Goal: Task Accomplishment & Management: Manage account settings

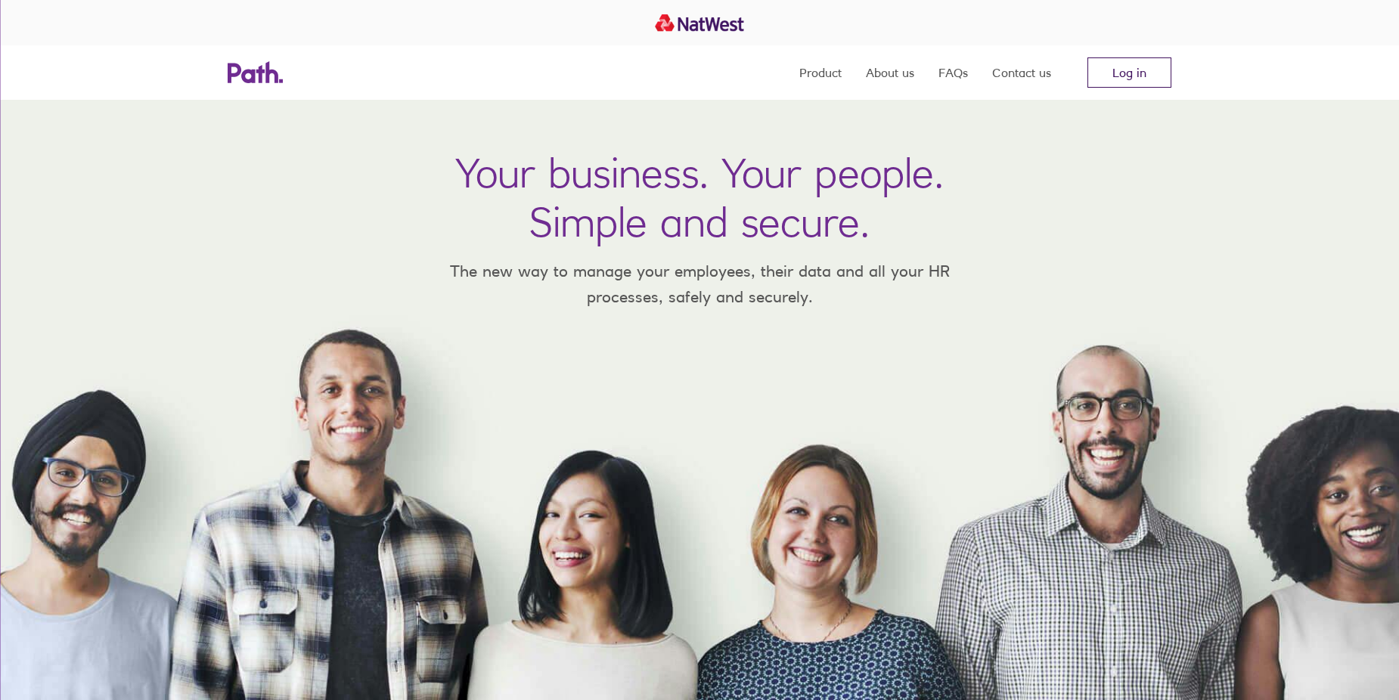
click at [1111, 63] on link "Log in" at bounding box center [1130, 72] width 84 height 30
click at [1122, 67] on link "Log in" at bounding box center [1130, 72] width 84 height 30
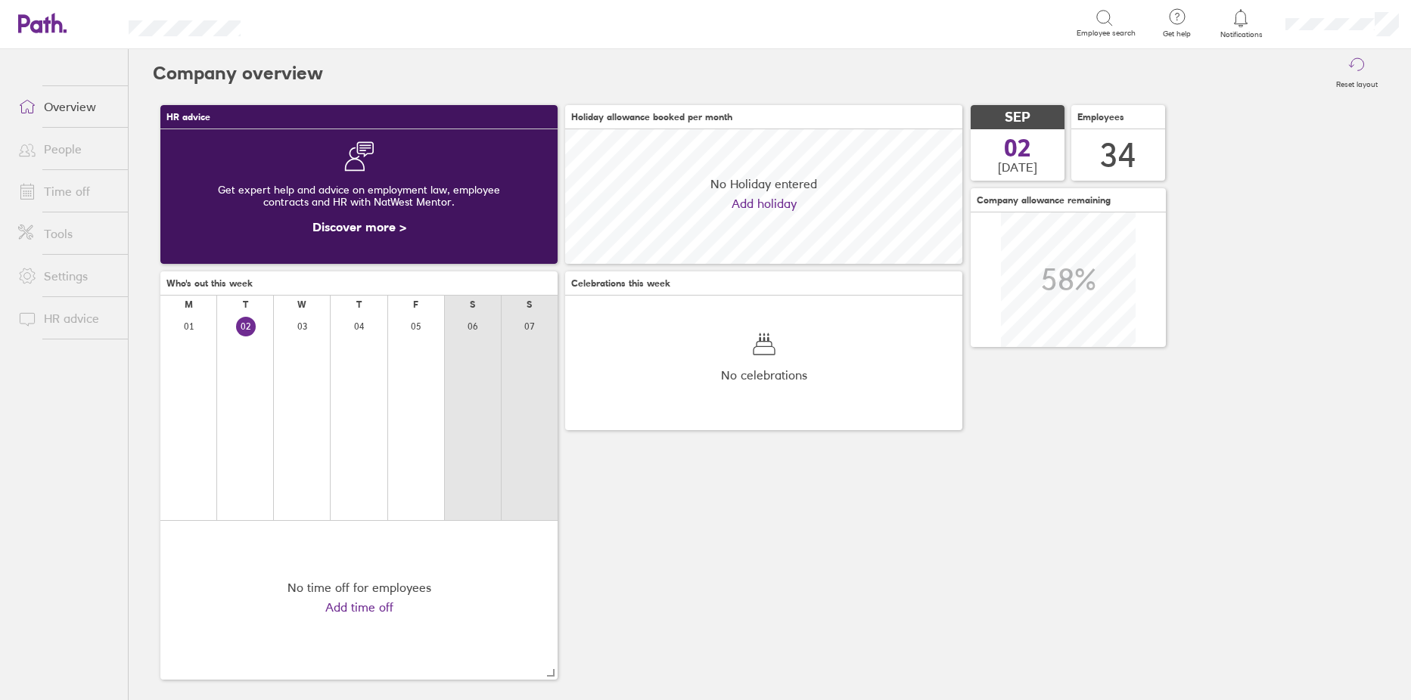
scroll to position [135, 397]
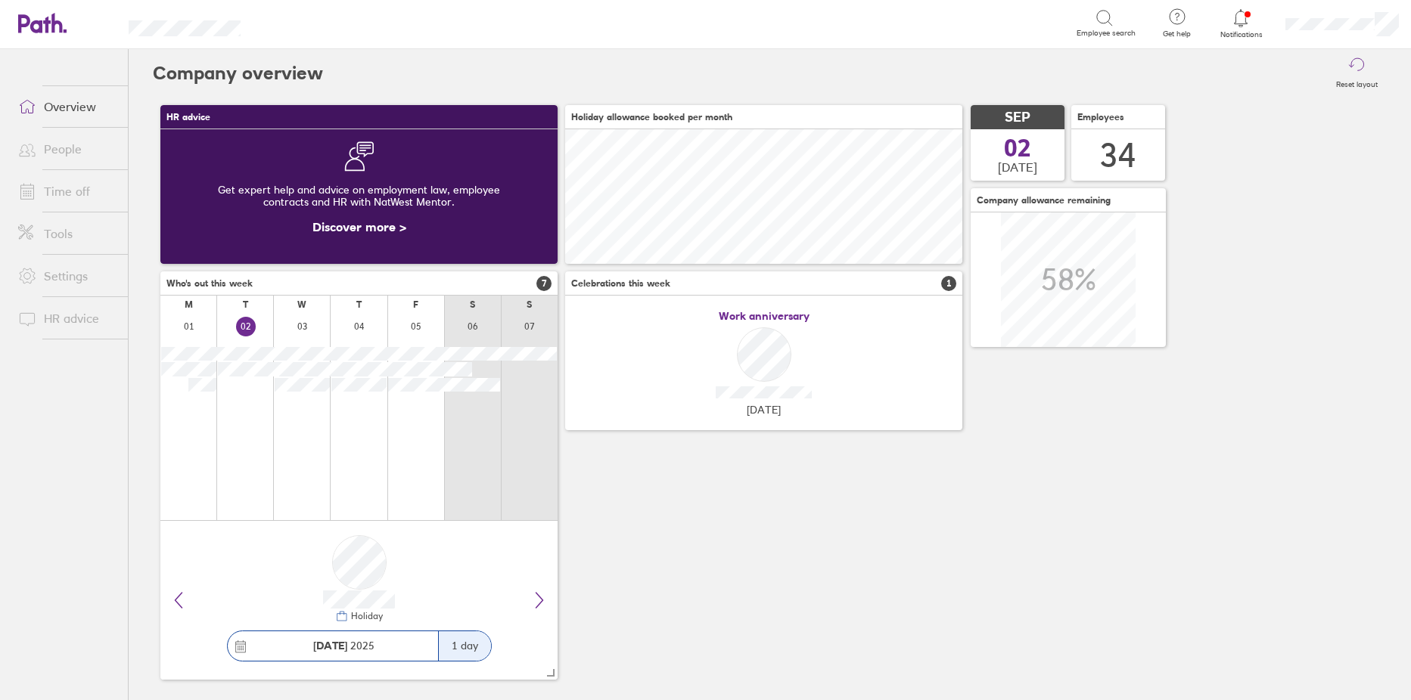
click at [72, 145] on link "People" at bounding box center [67, 149] width 122 height 30
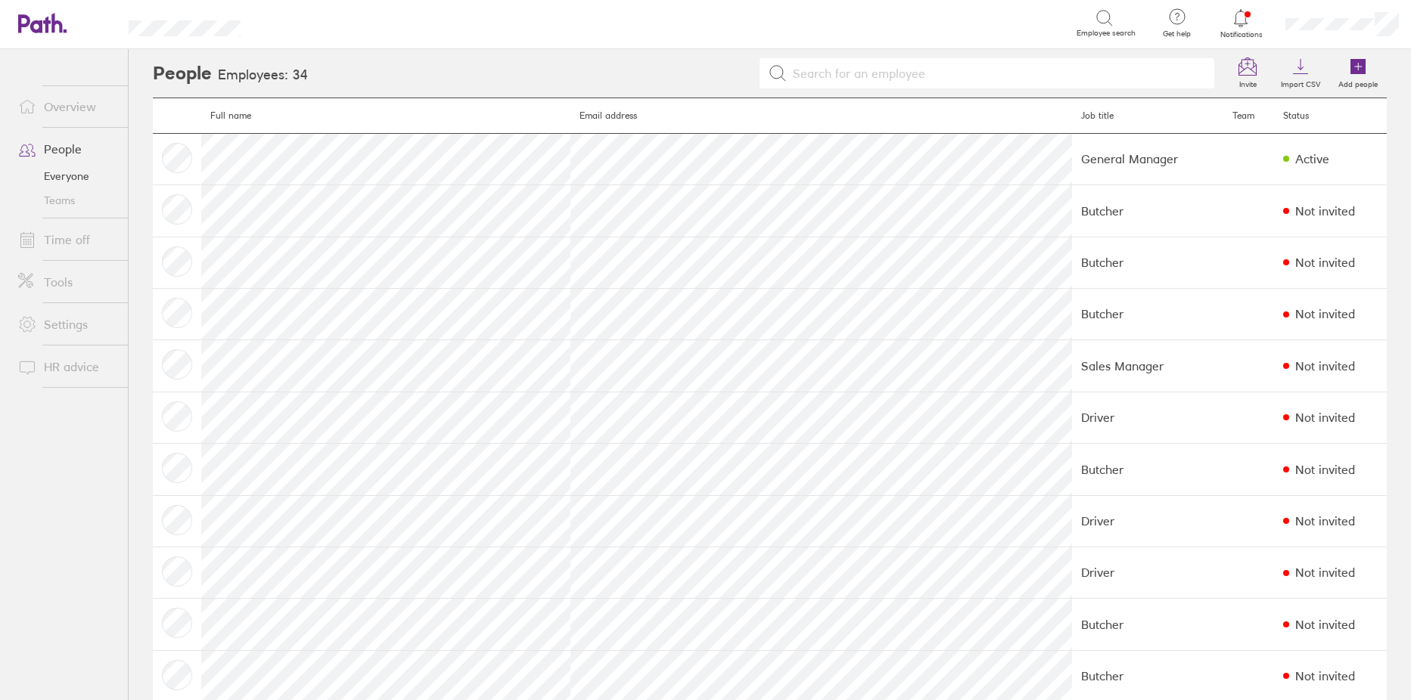
click at [78, 241] on link "Time off" at bounding box center [67, 240] width 122 height 30
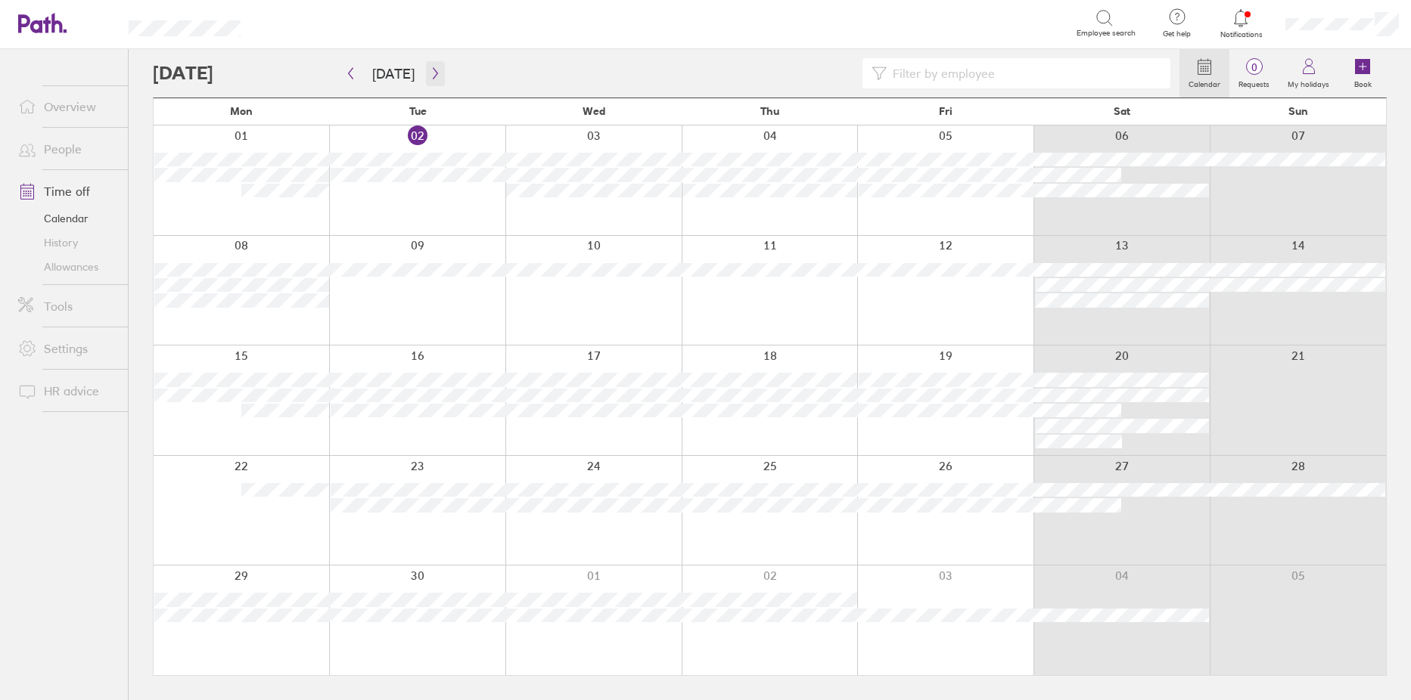
click at [433, 75] on icon "button" at bounding box center [435, 73] width 11 height 12
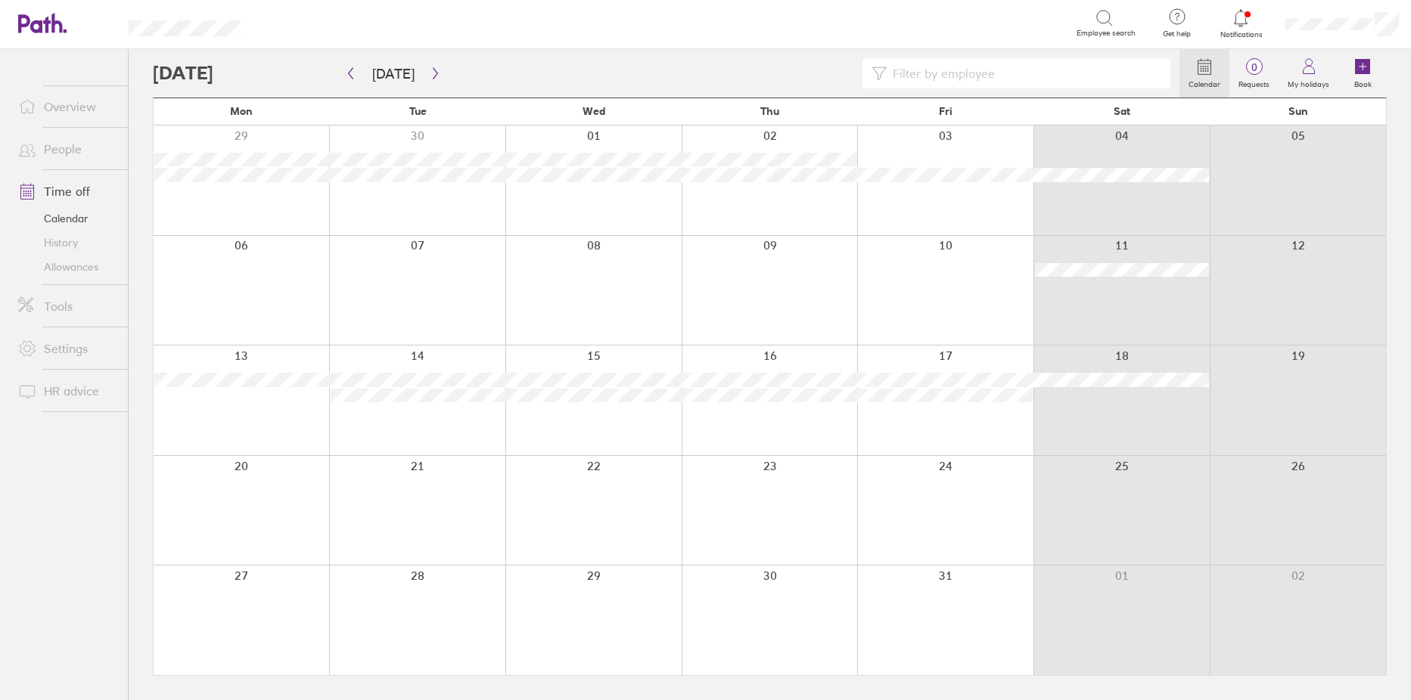
click at [60, 148] on link "People" at bounding box center [67, 149] width 122 height 30
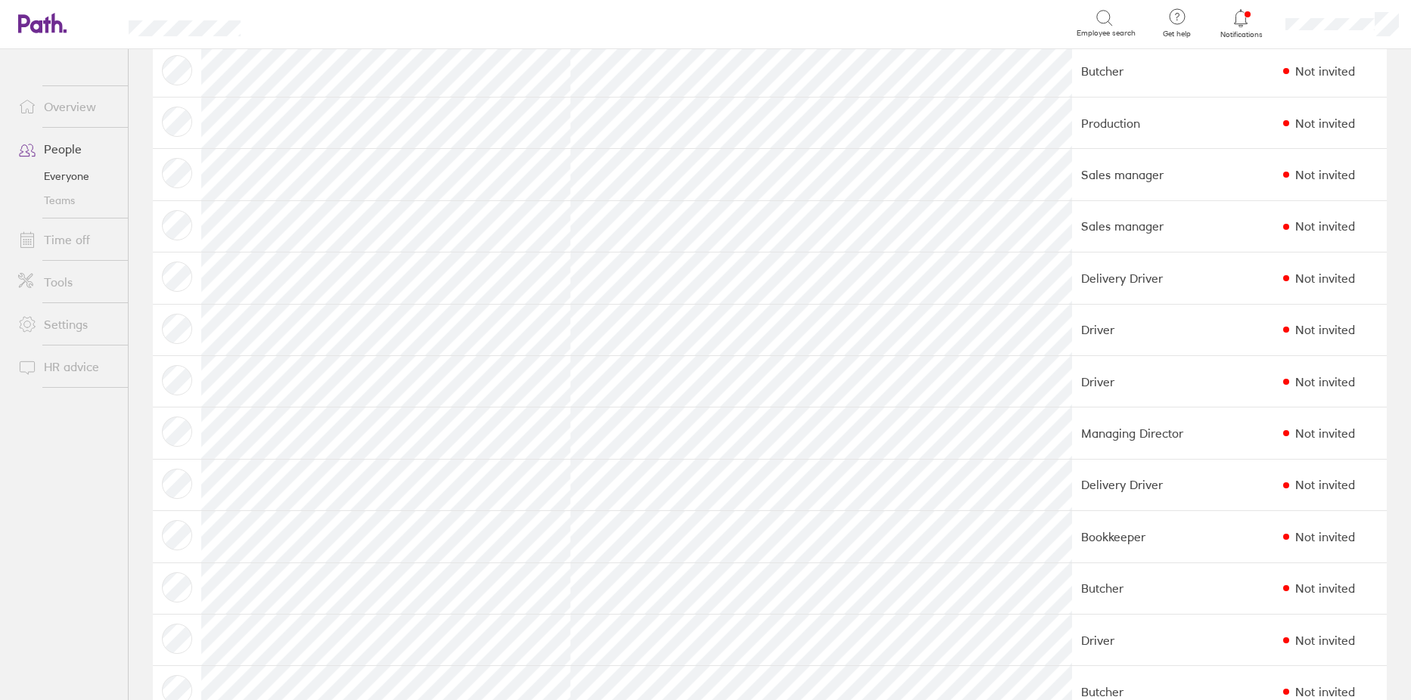
scroll to position [681, 0]
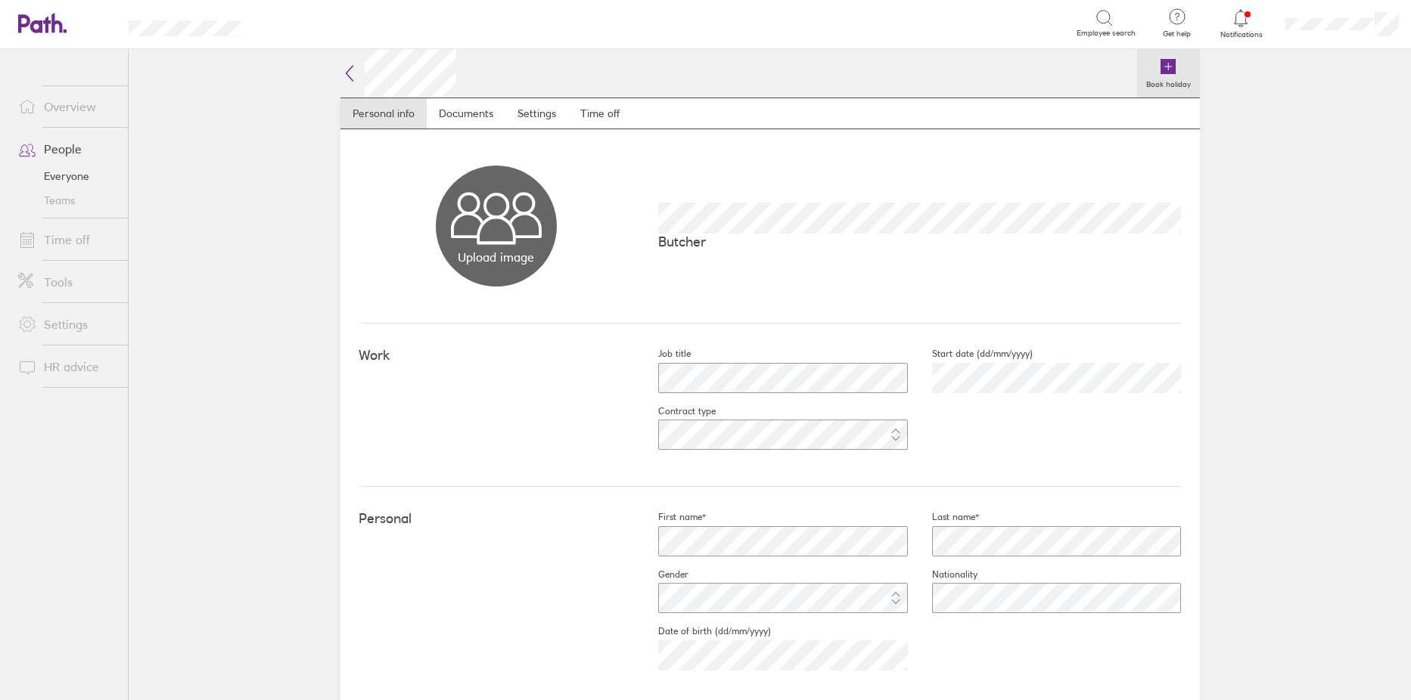
click at [1160, 69] on icon at bounding box center [1167, 66] width 15 height 15
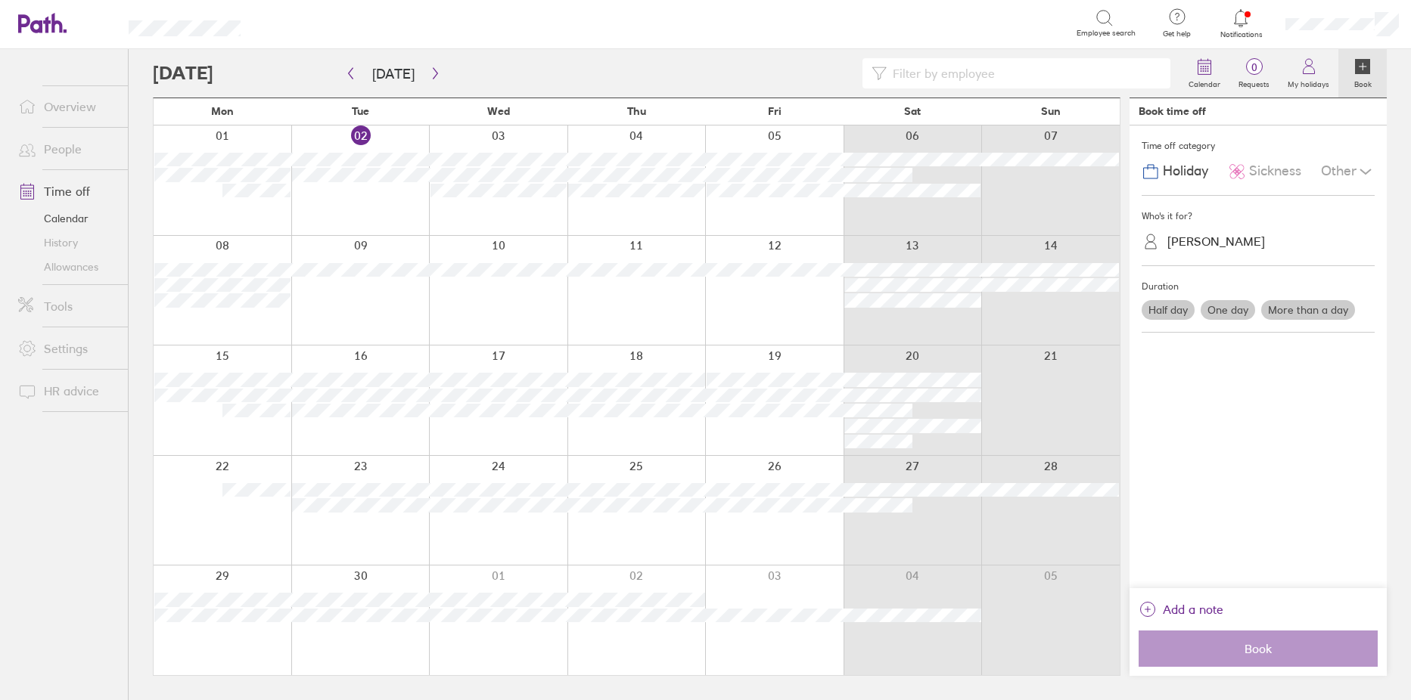
click at [638, 469] on div at bounding box center [636, 511] width 138 height 110
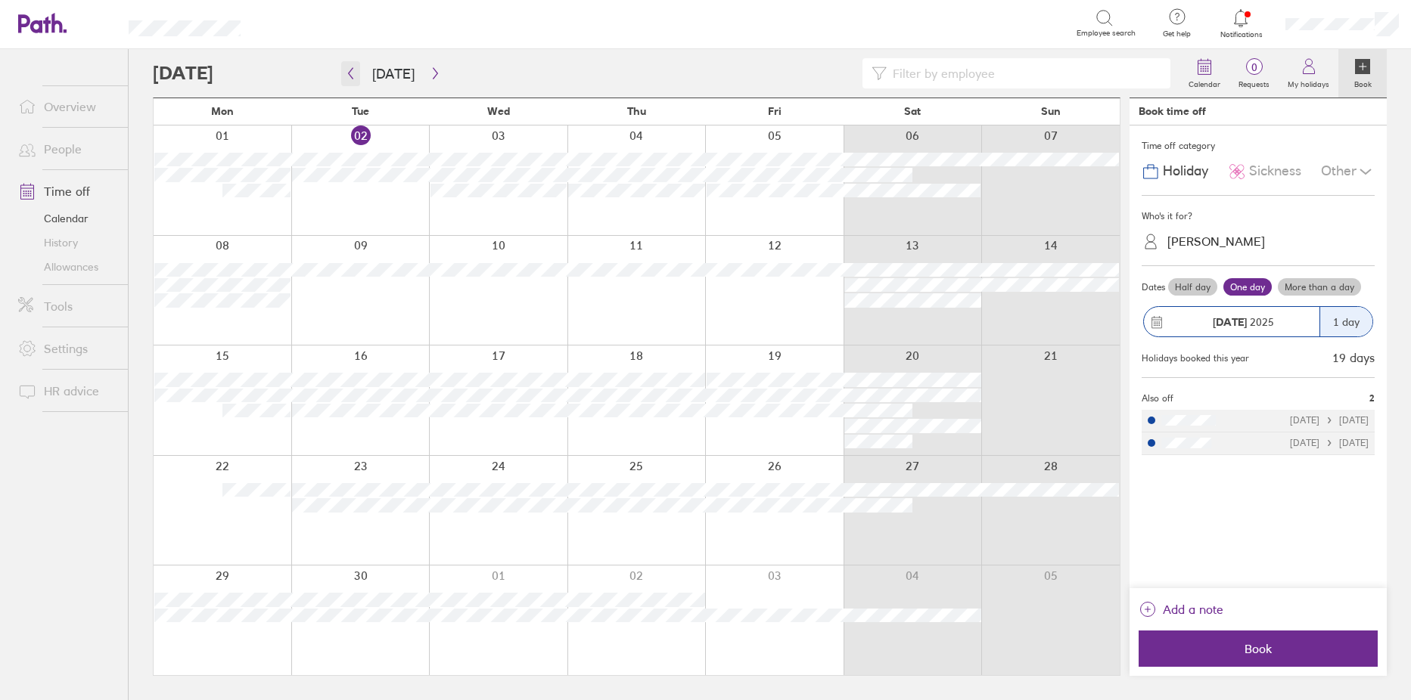
click at [352, 67] on icon "button" at bounding box center [350, 73] width 11 height 12
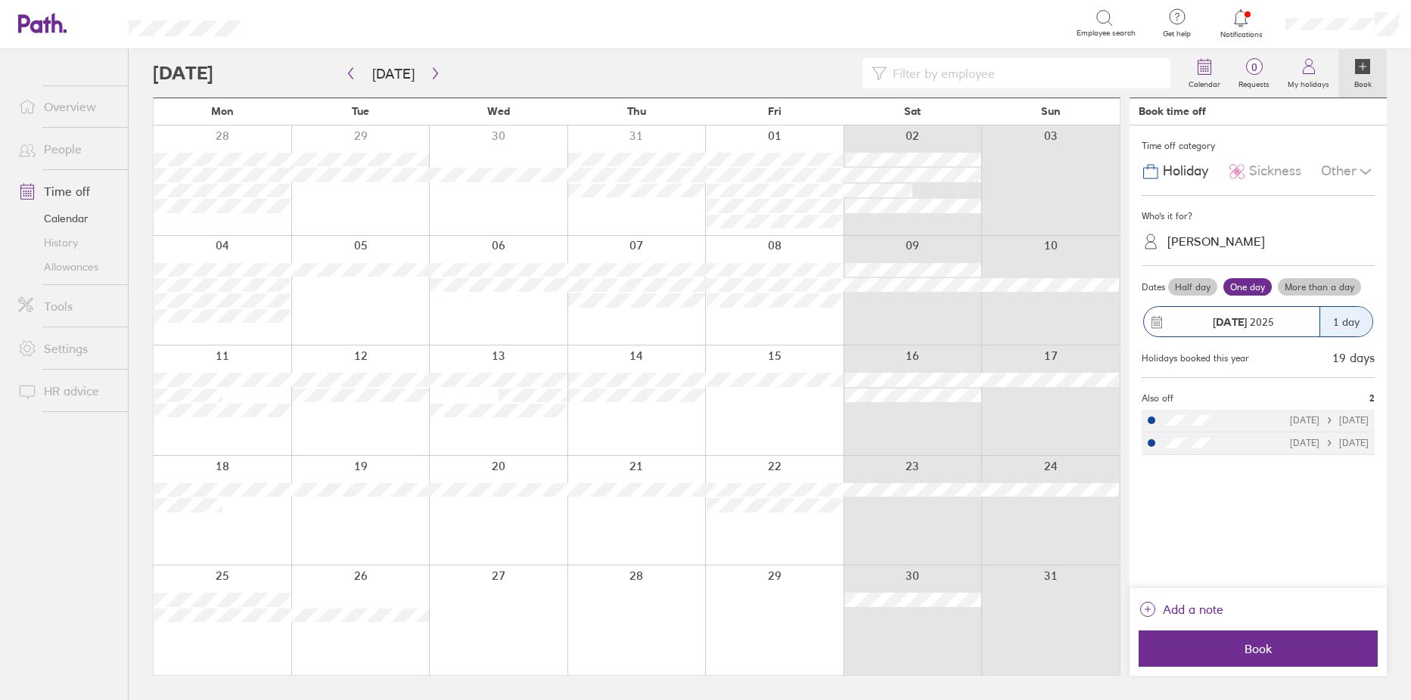
click at [200, 643] on div at bounding box center [223, 621] width 138 height 110
click at [1321, 288] on label "More than a day" at bounding box center [1319, 287] width 83 height 18
click at [0, 0] on input "More than a day" at bounding box center [0, 0] width 0 height 0
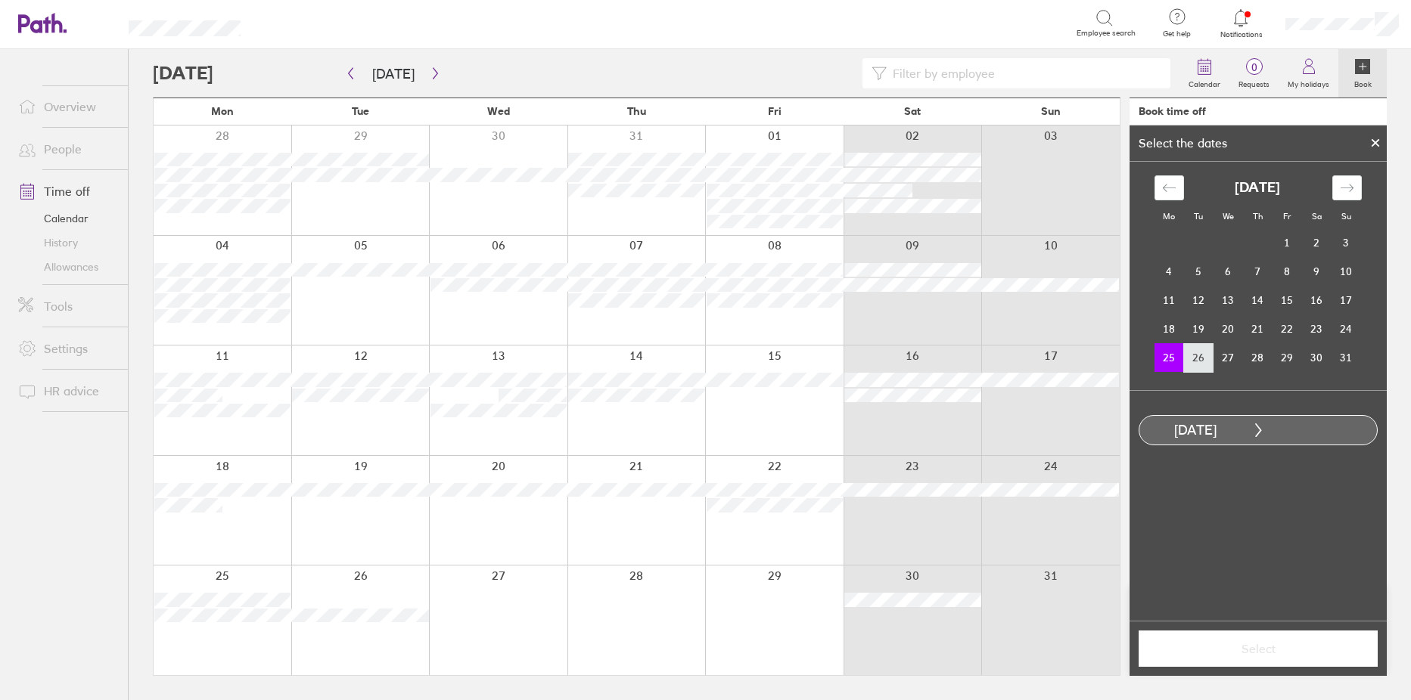
click at [1207, 359] on td "26" at bounding box center [1199, 357] width 30 height 29
click at [1262, 644] on span "Select" at bounding box center [1258, 649] width 218 height 14
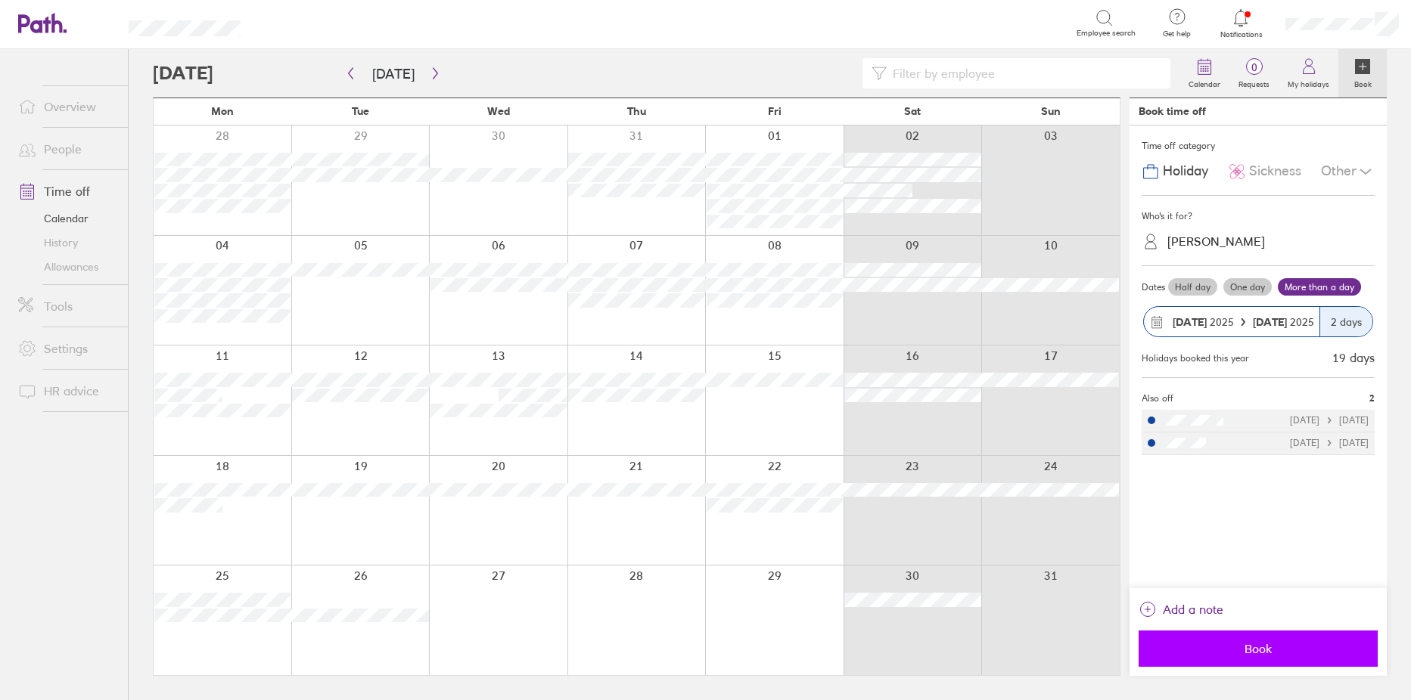
click at [1262, 642] on span "Book" at bounding box center [1258, 649] width 218 height 14
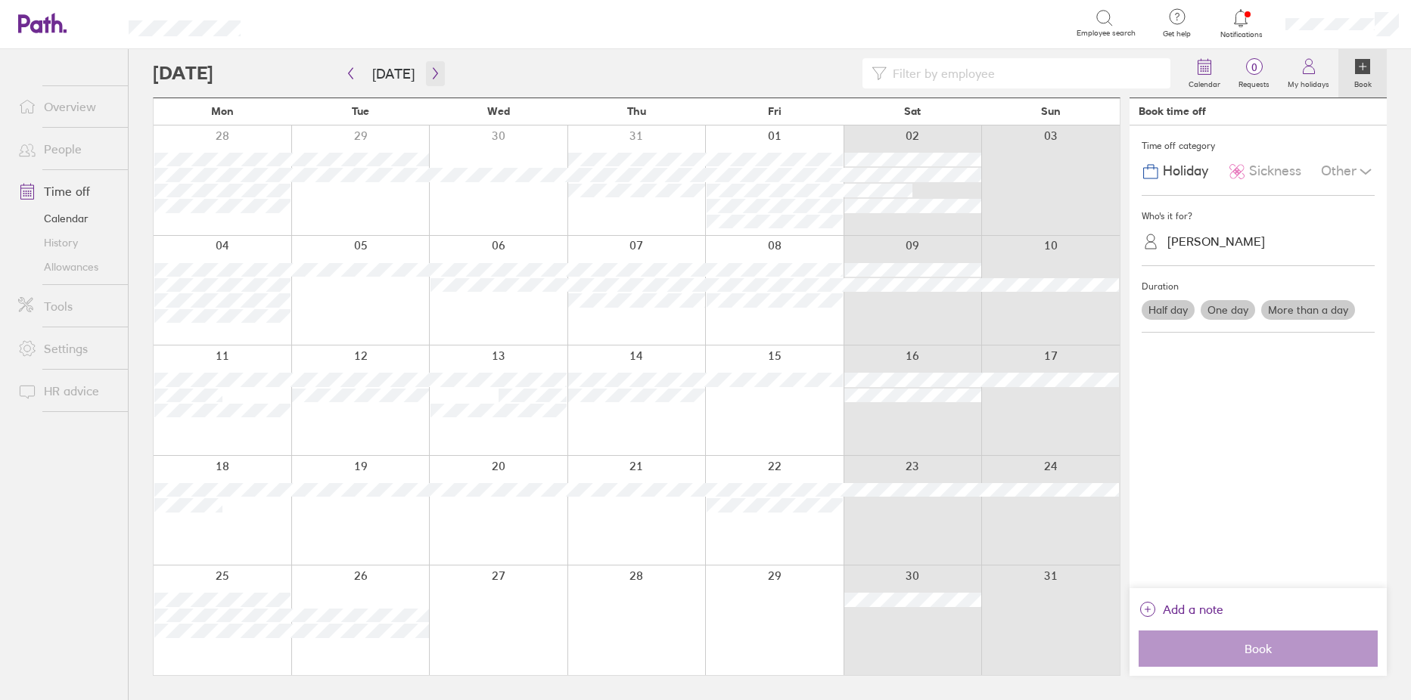
click at [436, 71] on icon "button" at bounding box center [435, 73] width 11 height 12
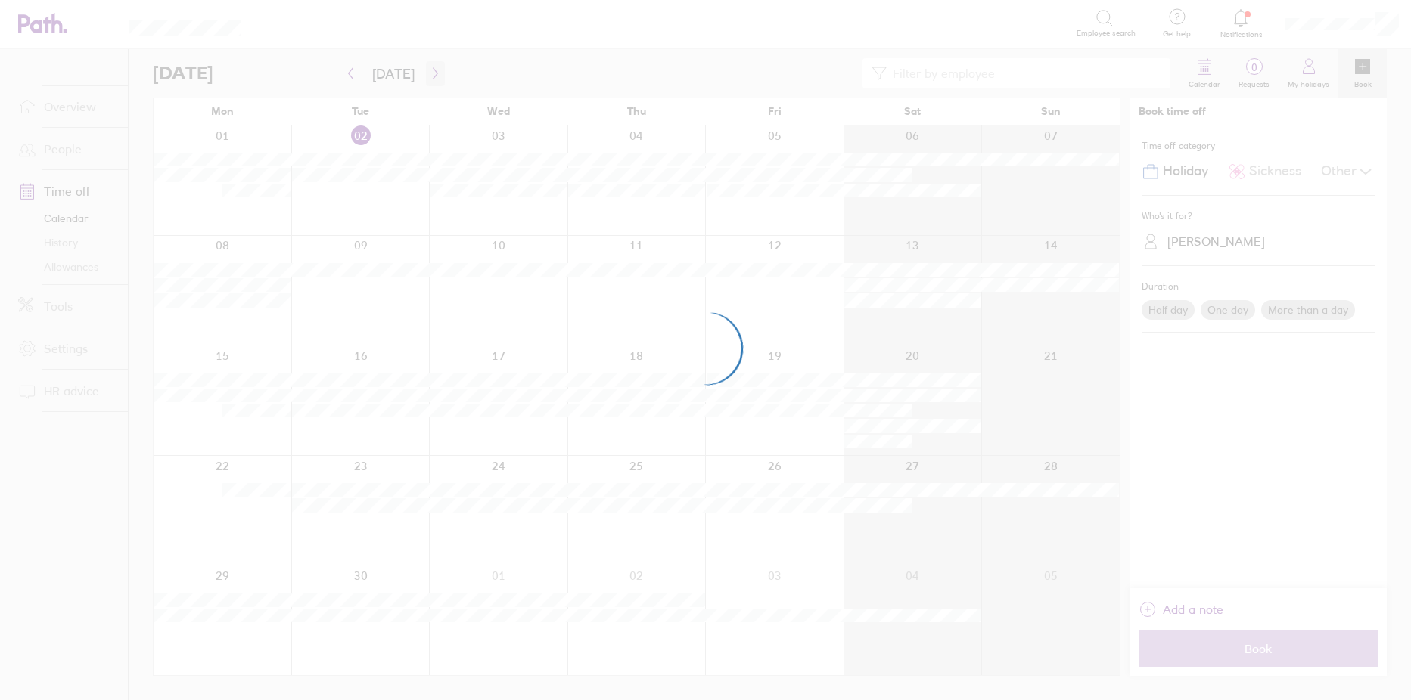
click at [436, 71] on div at bounding box center [705, 350] width 1411 height 700
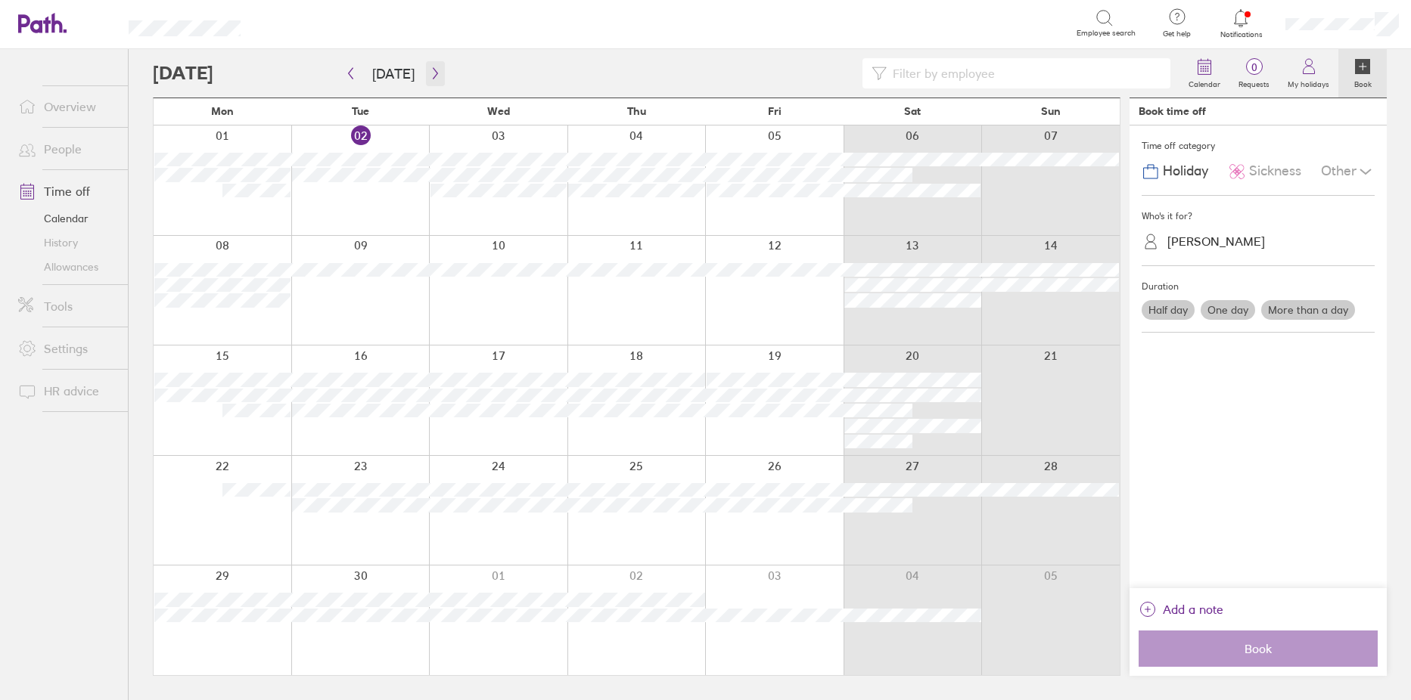
click at [433, 76] on icon "button" at bounding box center [435, 73] width 11 height 12
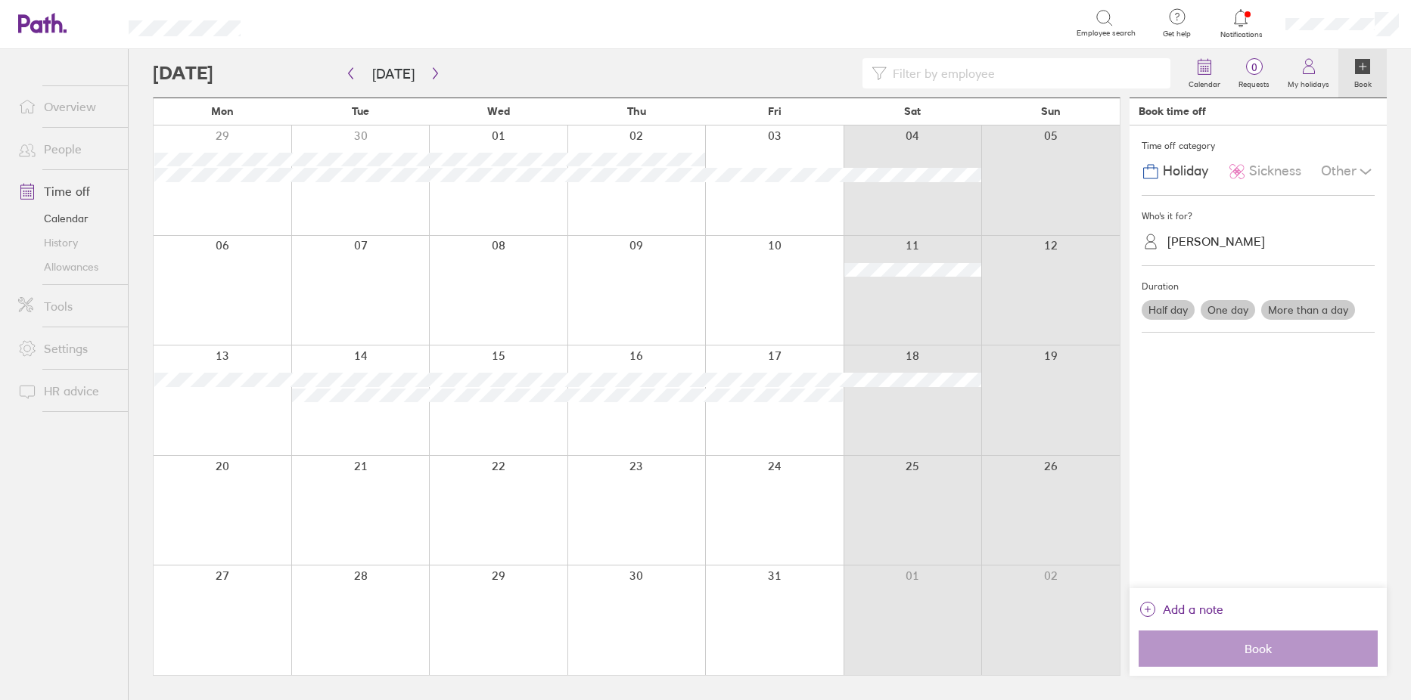
click at [64, 157] on link "People" at bounding box center [67, 149] width 122 height 30
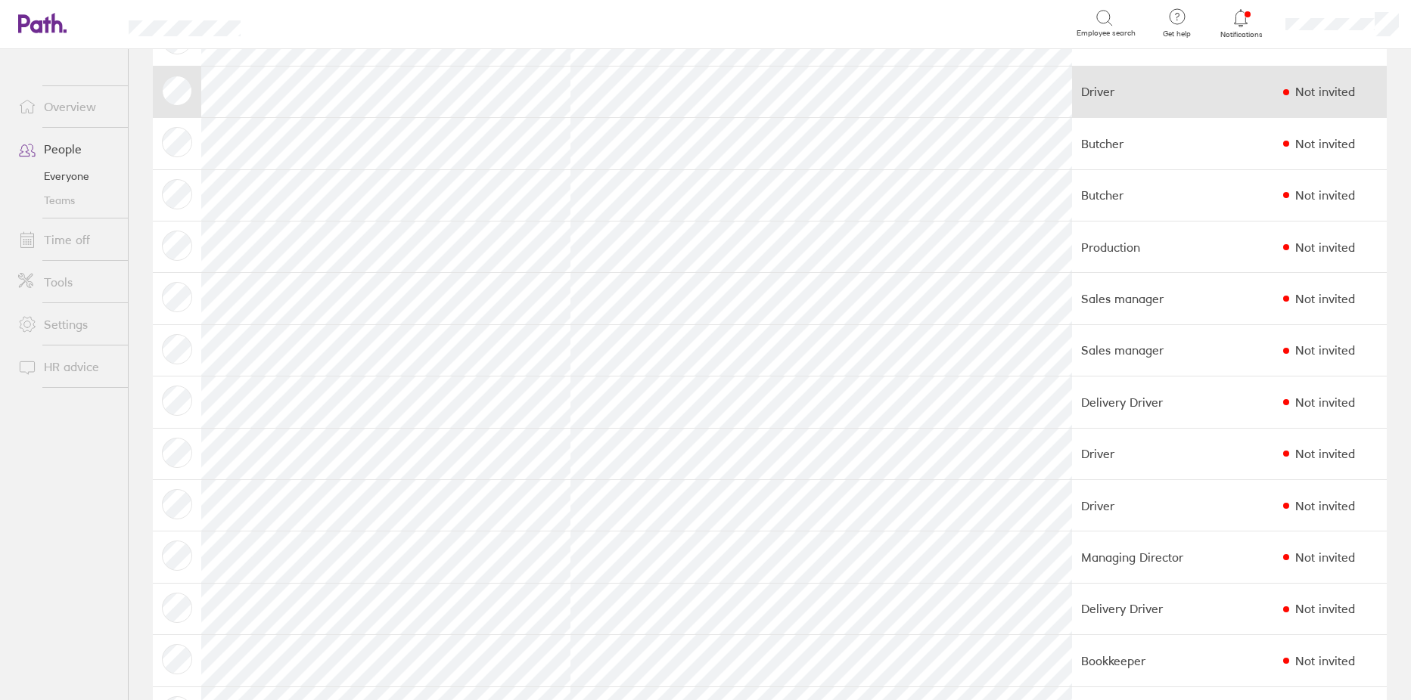
scroll to position [460, 0]
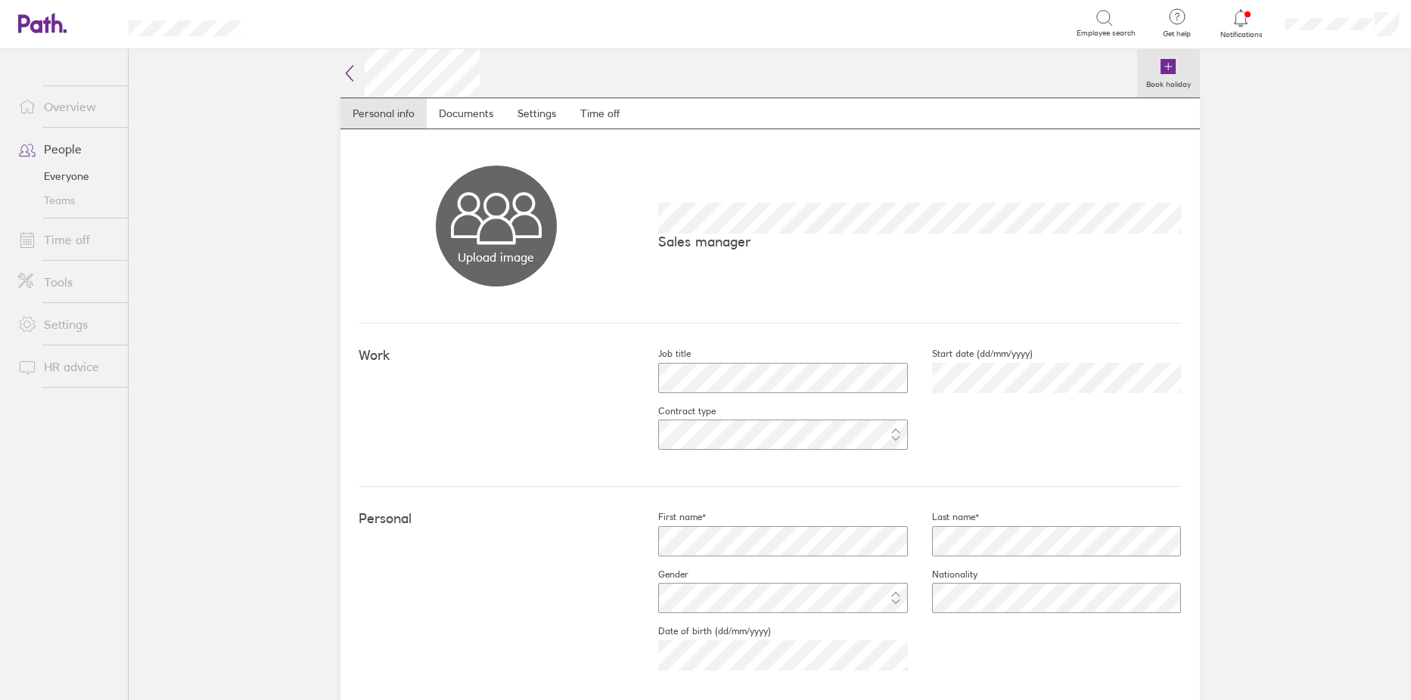
click at [1161, 61] on icon at bounding box center [1167, 66] width 15 height 15
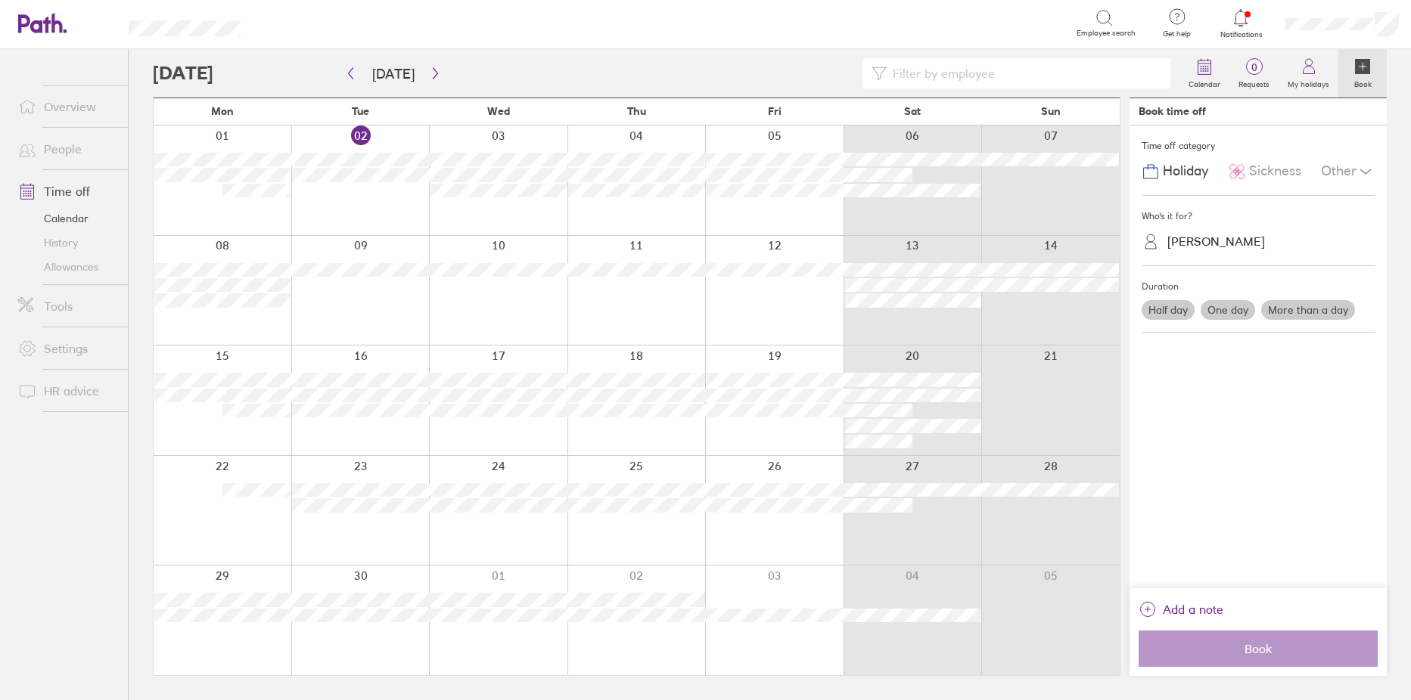
click at [214, 353] on div at bounding box center [223, 401] width 138 height 110
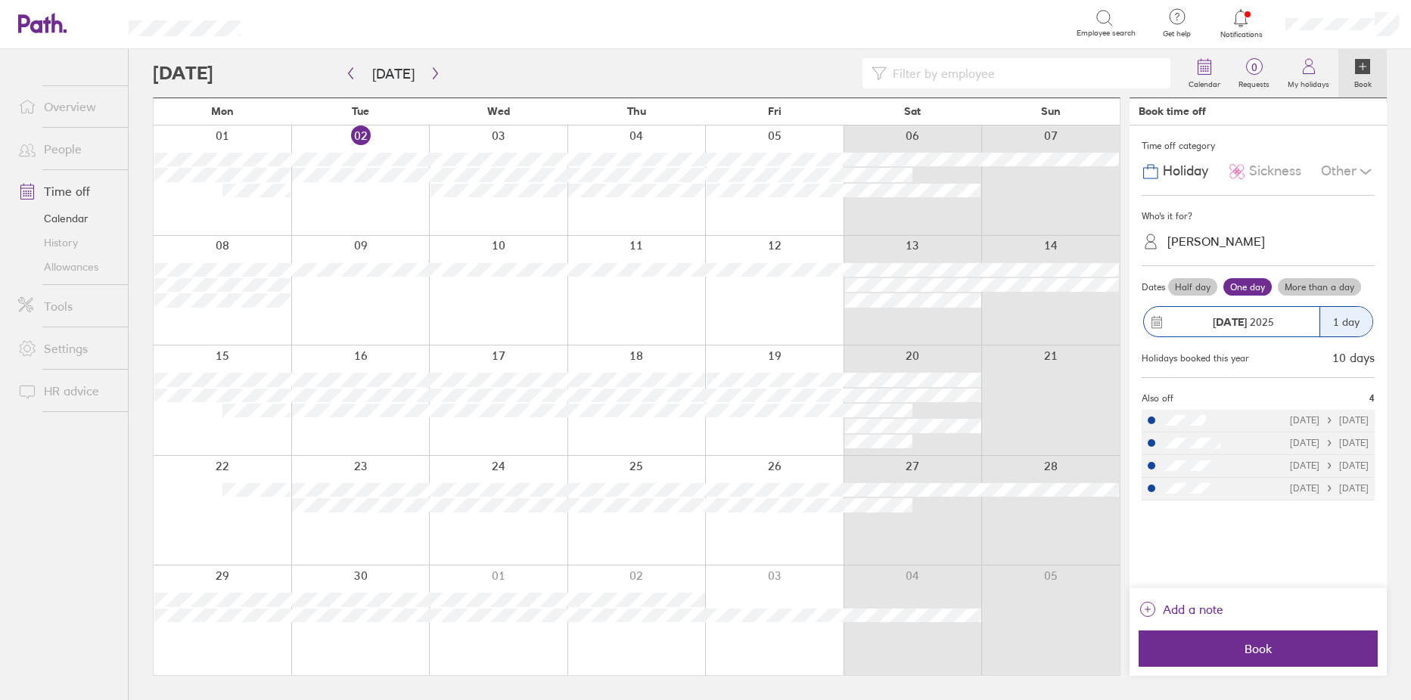
click at [1330, 281] on label "More than a day" at bounding box center [1319, 287] width 83 height 18
click at [0, 0] on input "More than a day" at bounding box center [0, 0] width 0 height 0
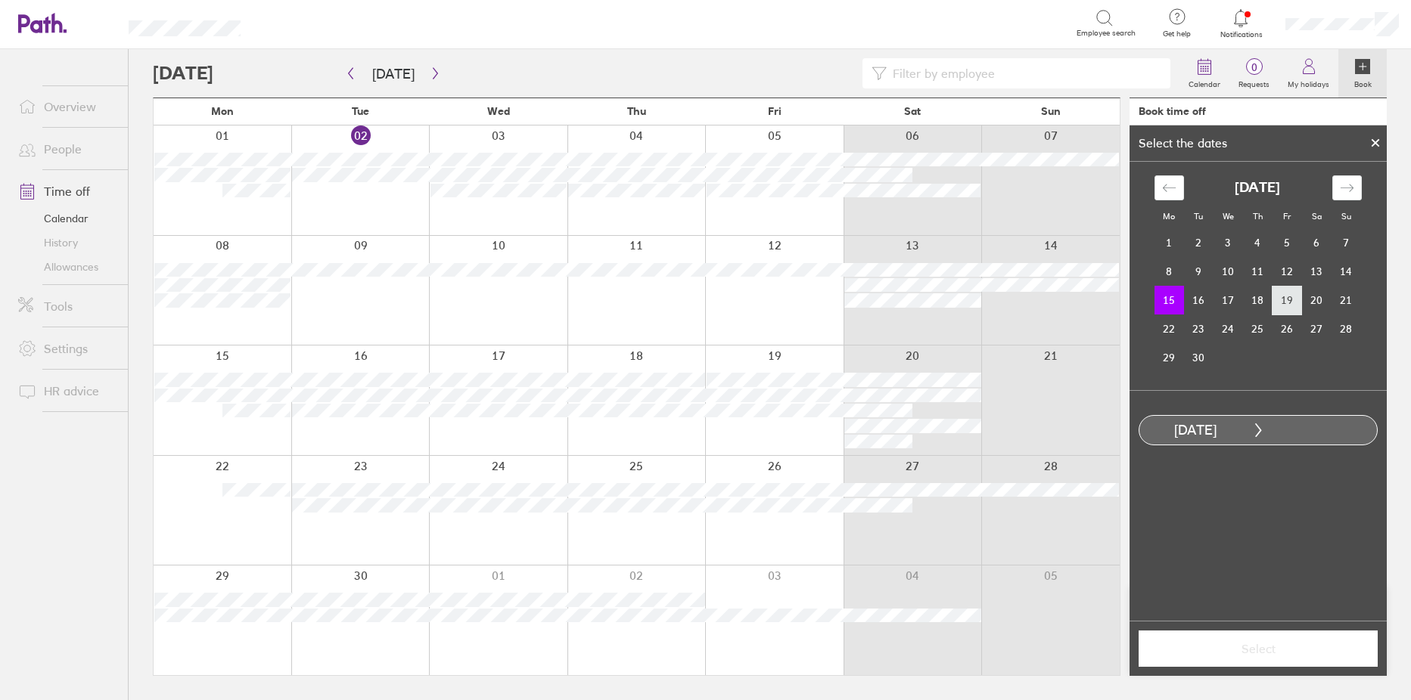
click at [1296, 302] on td "19" at bounding box center [1287, 300] width 30 height 29
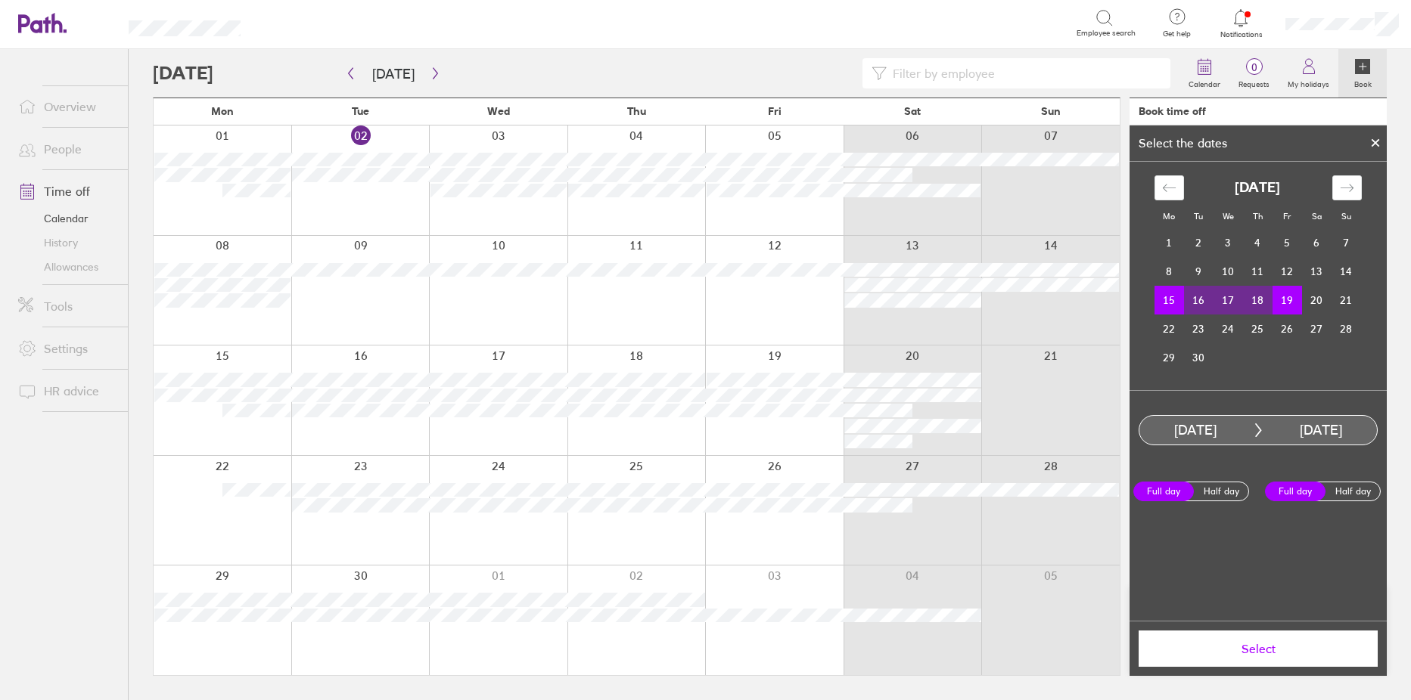
click at [1332, 651] on span "Select" at bounding box center [1258, 649] width 218 height 14
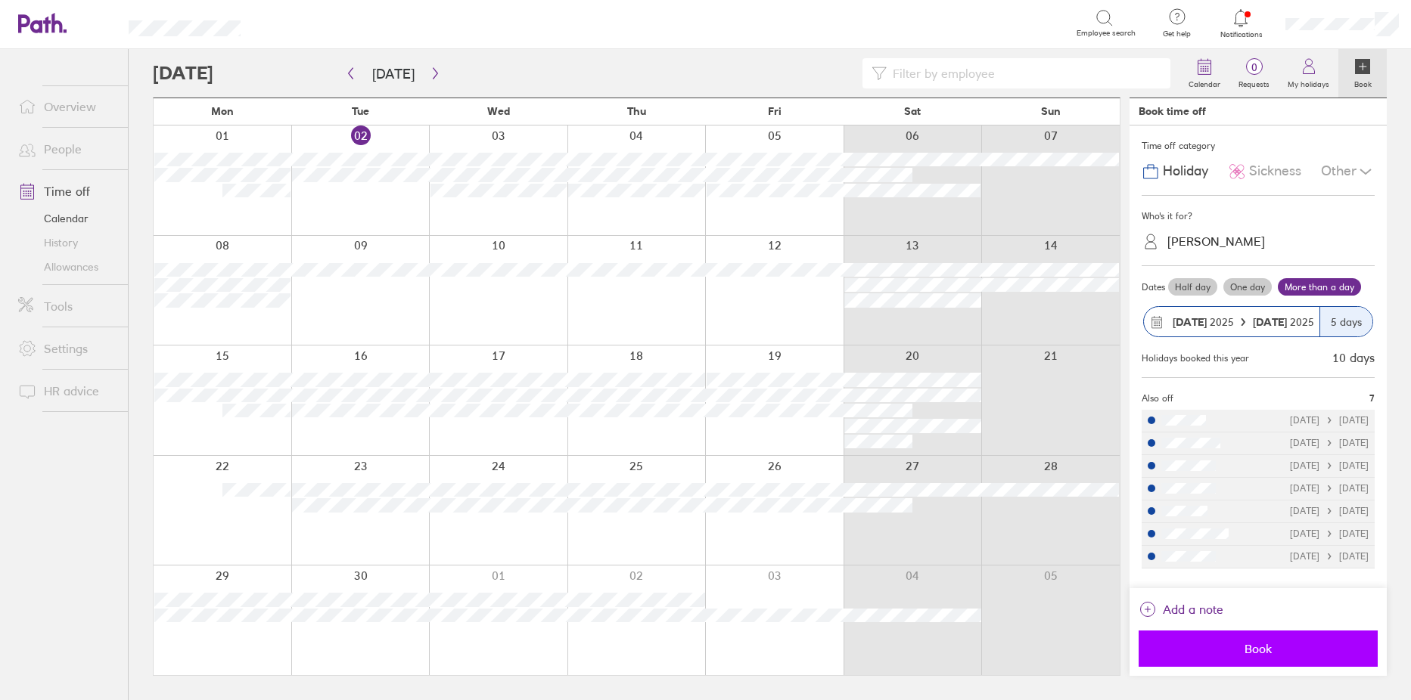
click at [1320, 649] on span "Book" at bounding box center [1258, 649] width 218 height 14
